Goal: Information Seeking & Learning: Learn about a topic

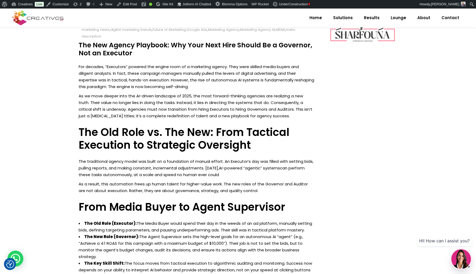
scroll to position [350, 0]
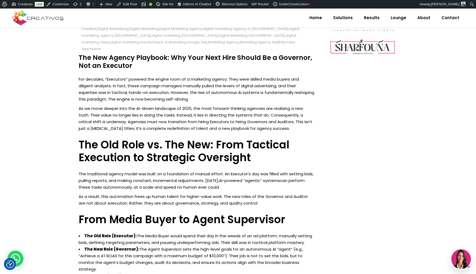
drag, startPoint x: 131, startPoint y: 60, endPoint x: 79, endPoint y: 50, distance: 52.9
click at [79, 54] on h4 "The New Agency Playbook: Why Your Next Hire Should Be a Governor, Not an Execut…" at bounding box center [197, 62] width 236 height 16
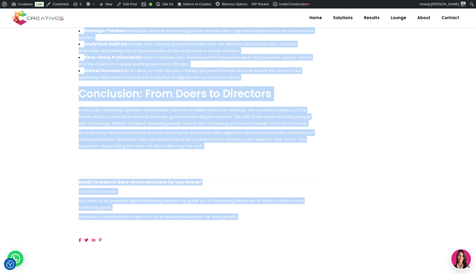
scroll to position [845, 0]
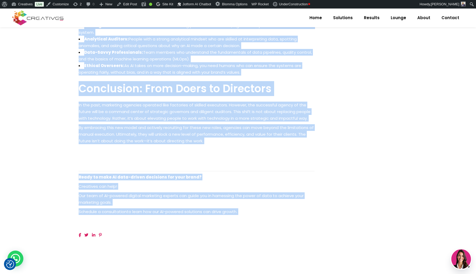
drag, startPoint x: 90, startPoint y: 73, endPoint x: 248, endPoint y: 190, distance: 196.0
copy div "For decades, “Executors” powered the engine room of a marketing agency. They we…"
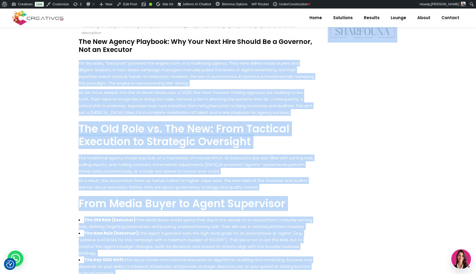
scroll to position [364, 0]
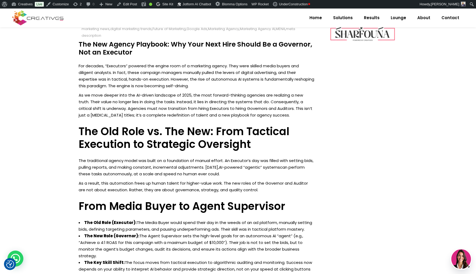
click at [84, 40] on h4 "The New Agency Playbook: Why Your Next Hire Should Be a Governor, Not an Execut…" at bounding box center [197, 48] width 236 height 16
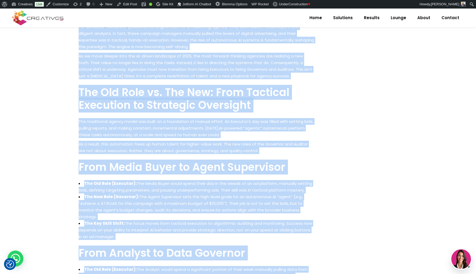
scroll to position [414, 0]
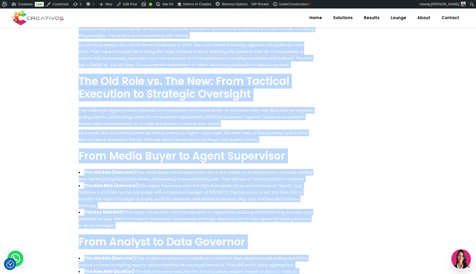
drag, startPoint x: 84, startPoint y: 39, endPoint x: 187, endPoint y: 269, distance: 252.2
copy div "The New Agency Playbook: Why Your Next Hire Should Be a Governor, Not an Execut…"
